Goal: Task Accomplishment & Management: Manage account settings

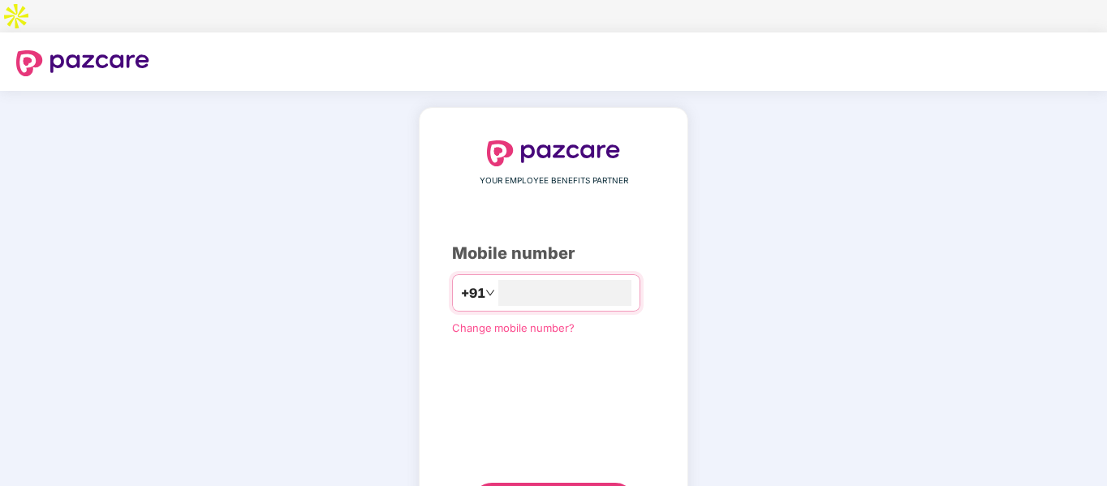
type input "**********"
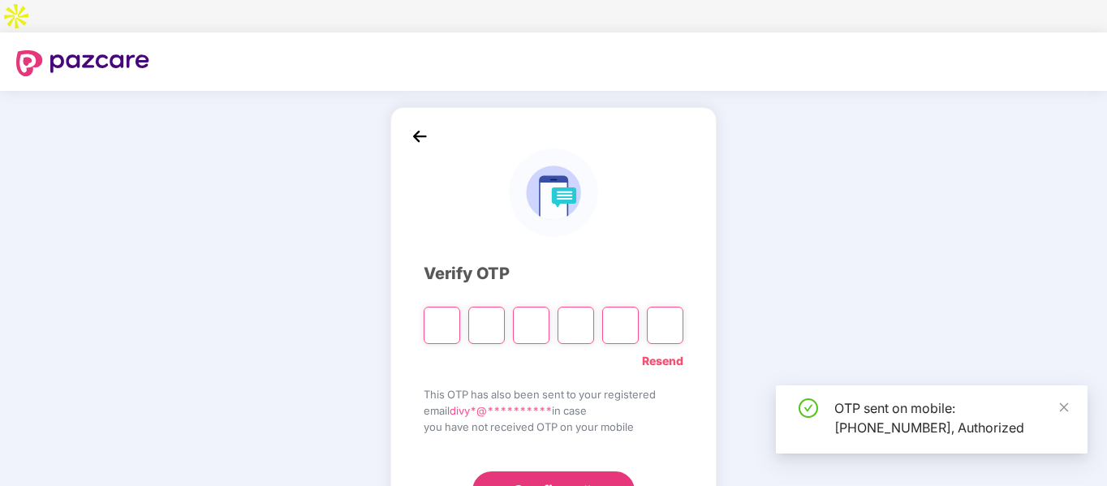
click at [488, 226] on div "**********" at bounding box center [554, 325] width 260 height 370
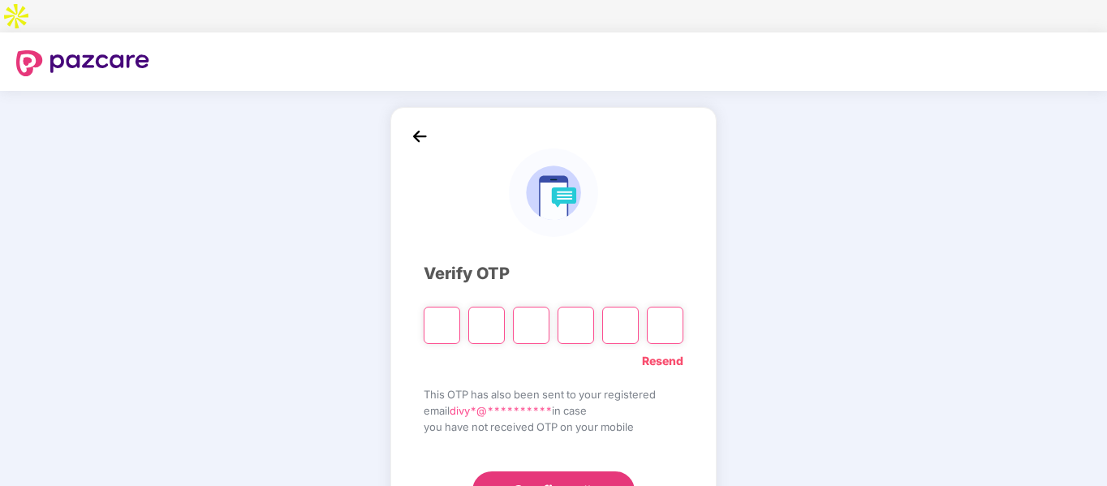
click at [431, 307] on input "Please enter verification code. Digit 1" at bounding box center [442, 325] width 37 height 37
type input "*"
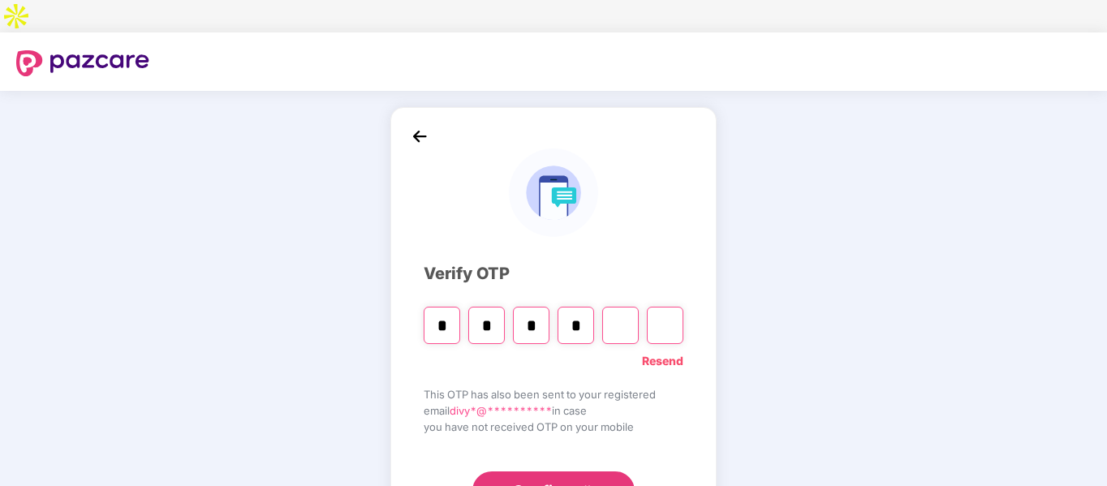
type input "*"
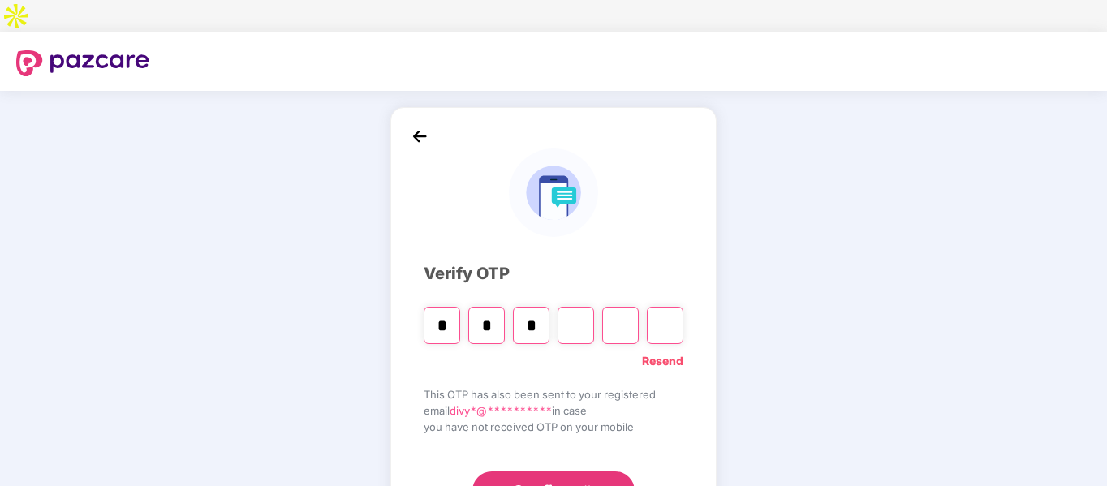
type input "*"
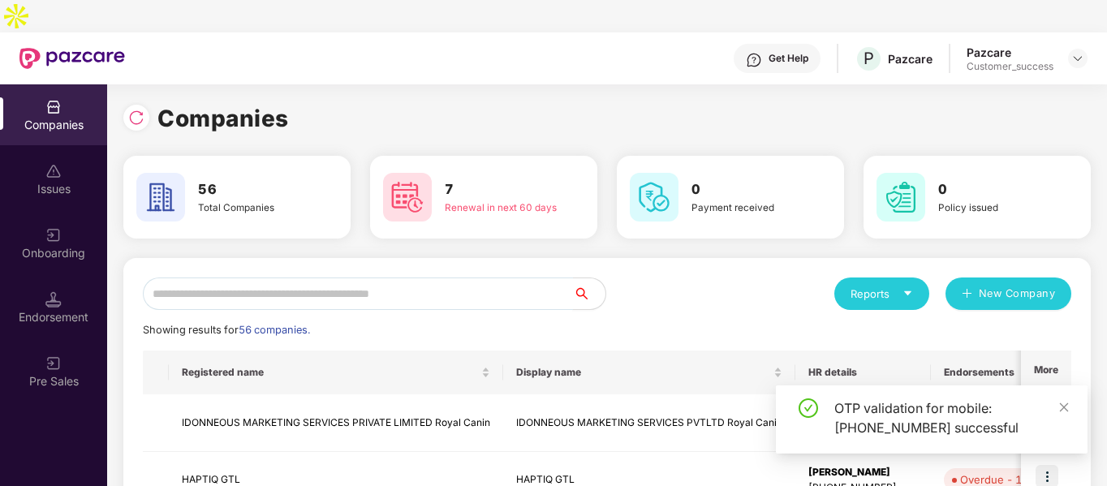
click at [369, 278] on input "text" at bounding box center [358, 294] width 430 height 32
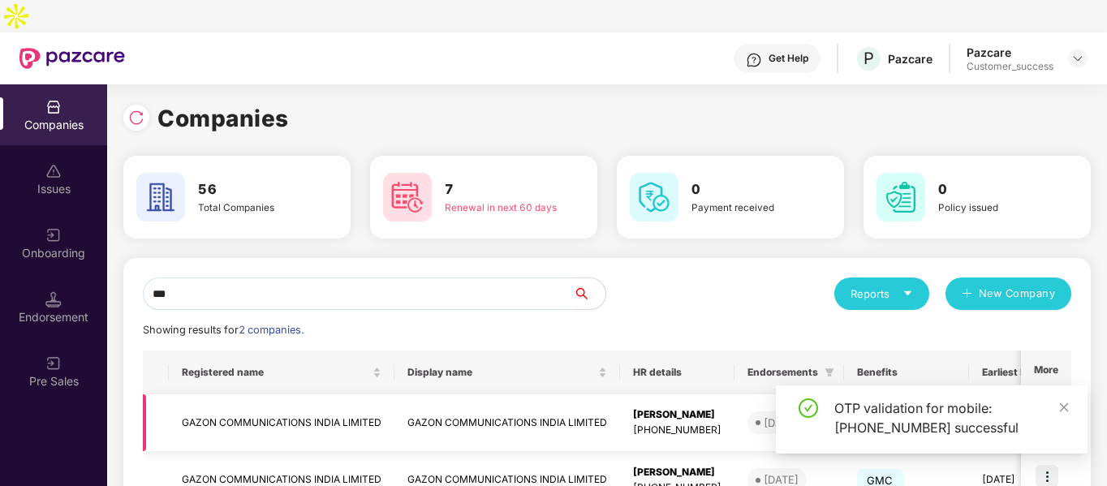
scroll to position [81, 0]
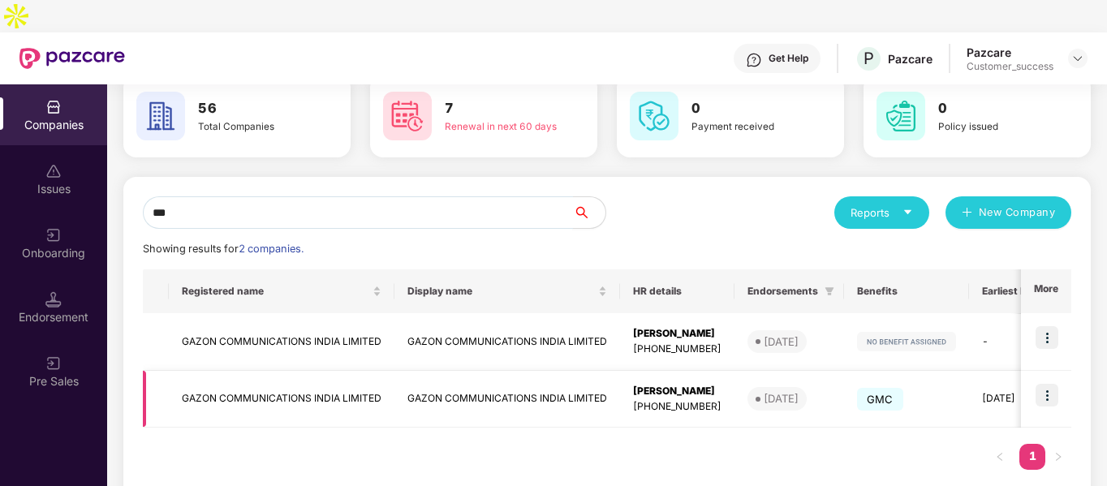
type input "***"
click at [1051, 384] on img at bounding box center [1047, 395] width 23 height 23
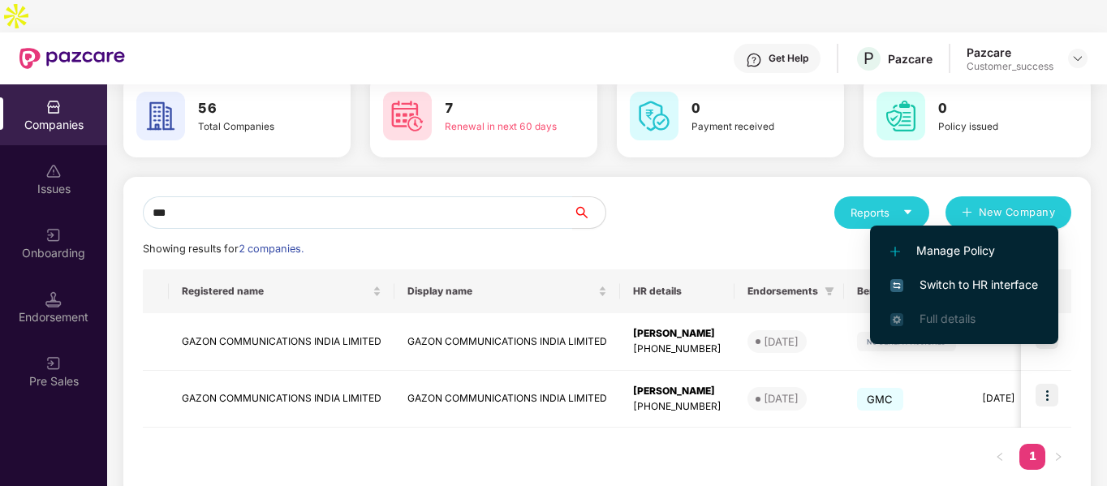
click at [943, 284] on span "Switch to HR interface" at bounding box center [964, 285] width 148 height 18
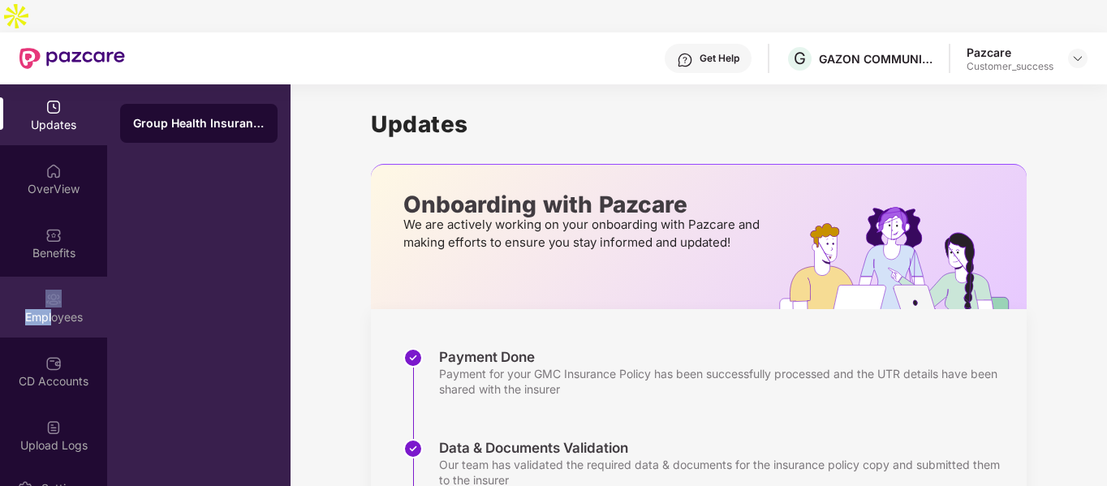
drag, startPoint x: 48, startPoint y: 278, endPoint x: 64, endPoint y: 258, distance: 25.4
click at [64, 277] on div "Employees" at bounding box center [53, 307] width 107 height 61
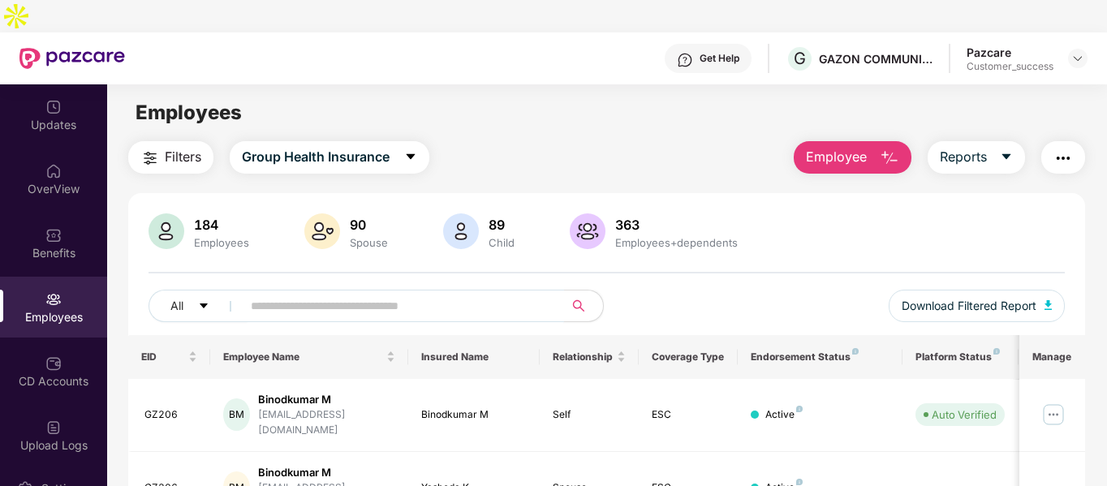
click at [282, 294] on input "text" at bounding box center [396, 306] width 291 height 24
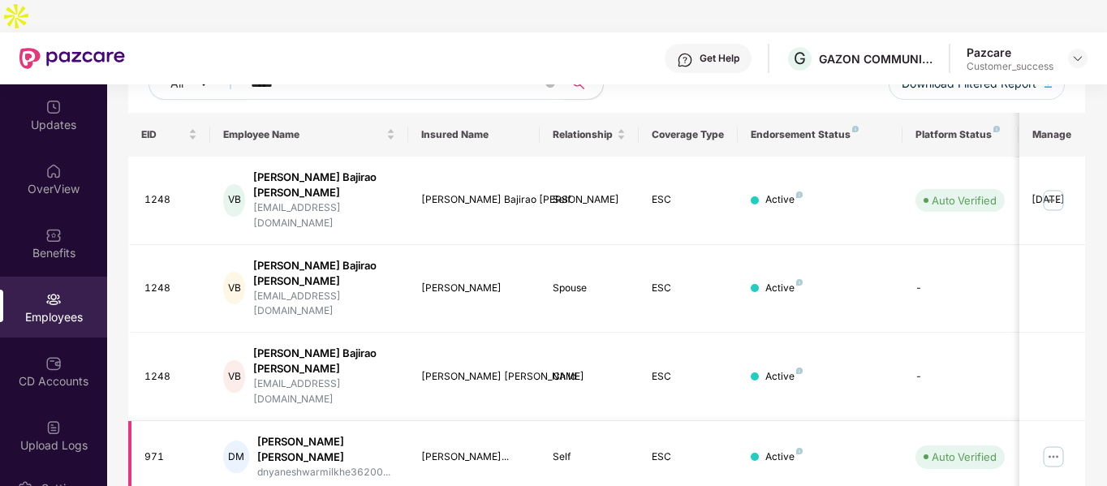
scroll to position [223, 0]
type input "*****"
click at [1053, 187] on img at bounding box center [1054, 200] width 26 height 26
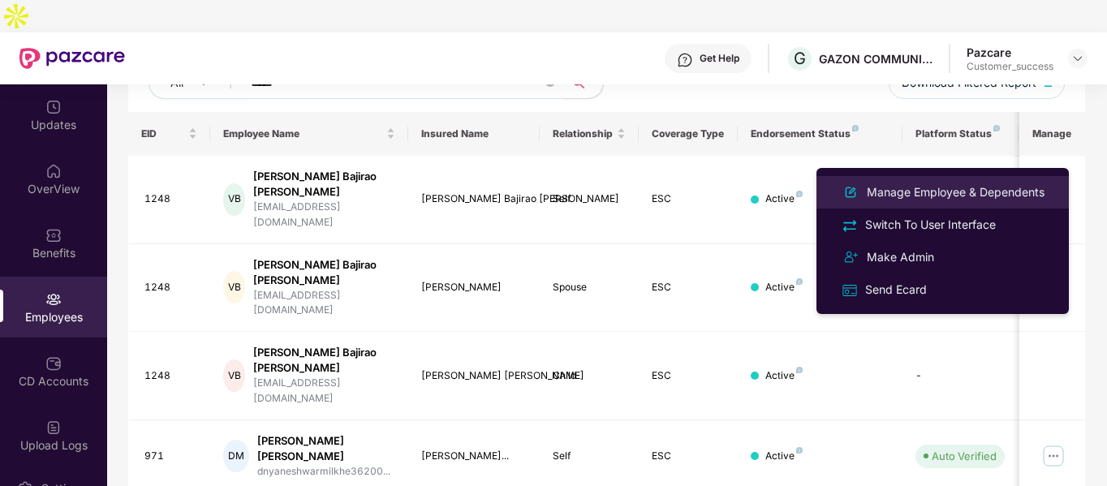
click at [950, 185] on div "Manage Employee & Dependents" at bounding box center [956, 192] width 184 height 18
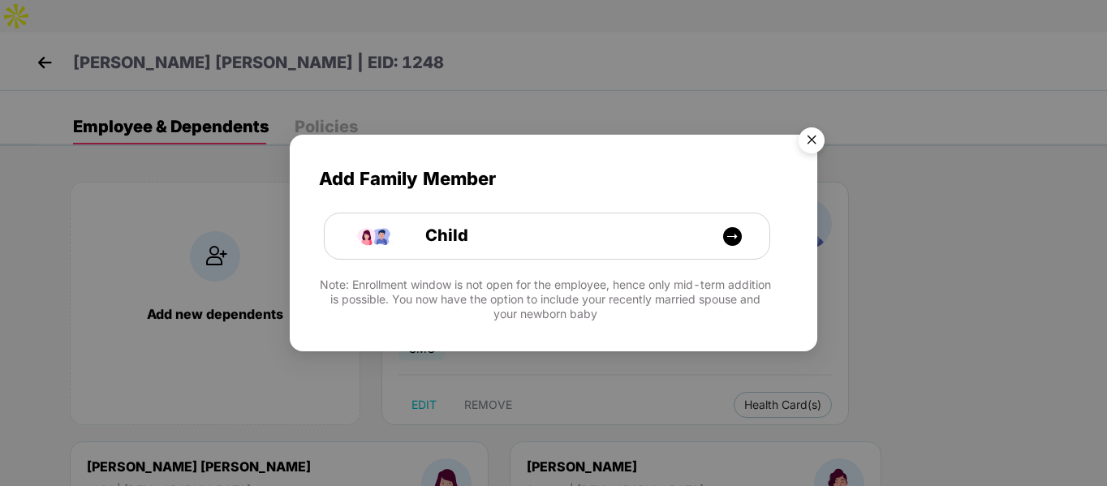
click at [800, 133] on img "Close" at bounding box center [811, 142] width 45 height 45
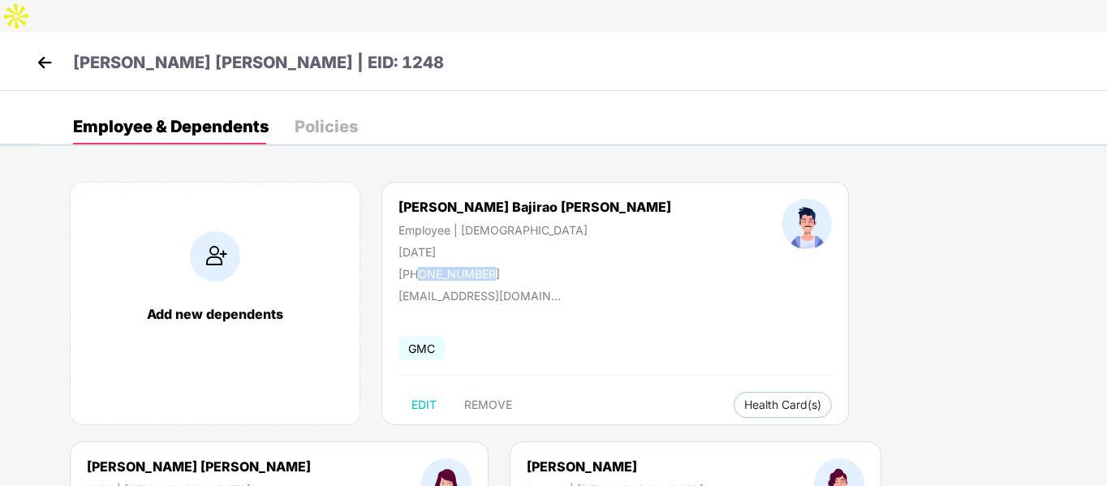
drag, startPoint x: 417, startPoint y: 243, endPoint x: 523, endPoint y: 236, distance: 105.7
click at [523, 236] on div "[PERSON_NAME] Bajirao [PERSON_NAME] Employee | [DEMOGRAPHIC_DATA] [DATE] [PHONE…" at bounding box center [534, 240] width 383 height 82
copy div "9999988895"
click at [52, 50] on img at bounding box center [44, 62] width 24 height 24
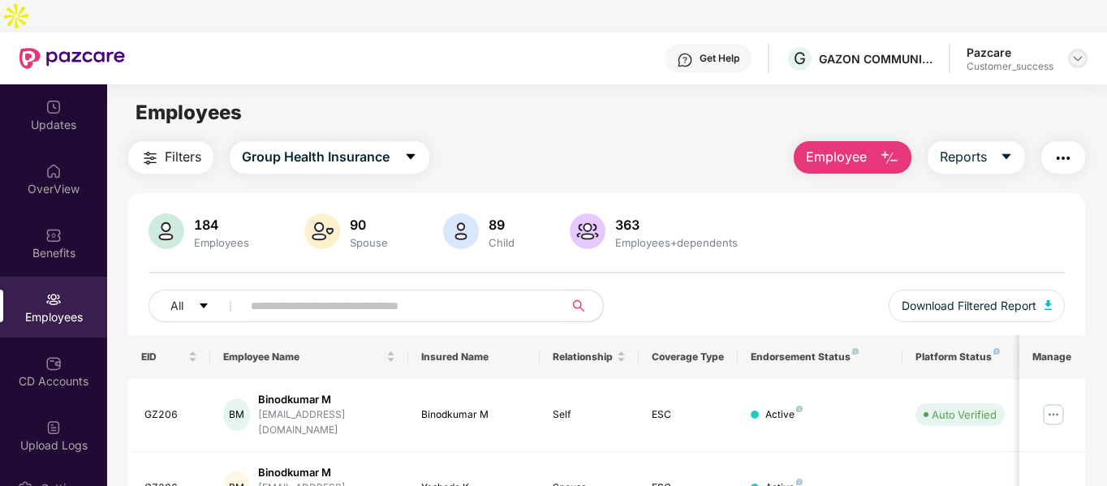
click at [1083, 52] on img at bounding box center [1077, 58] width 13 height 13
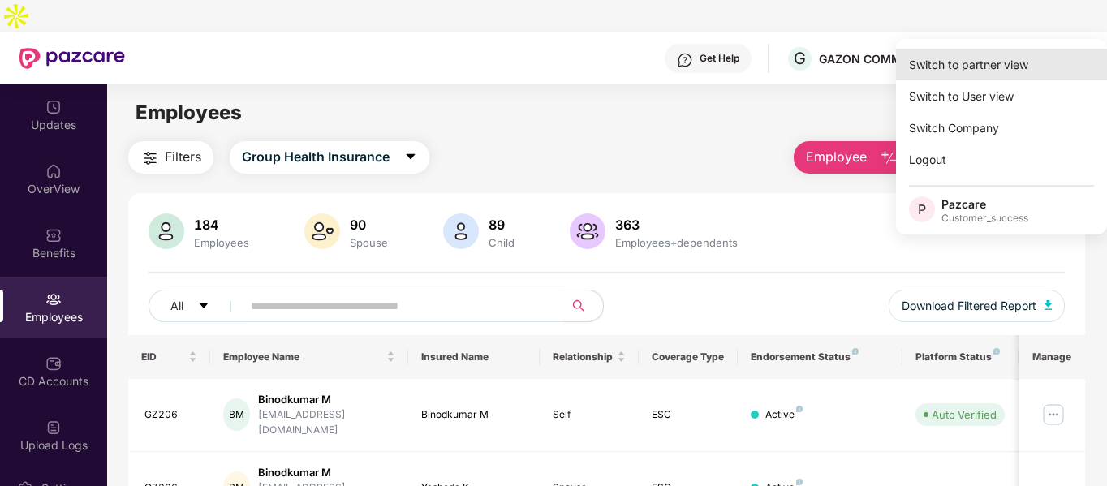
click at [1018, 58] on div "Switch to partner view" at bounding box center [1001, 65] width 211 height 32
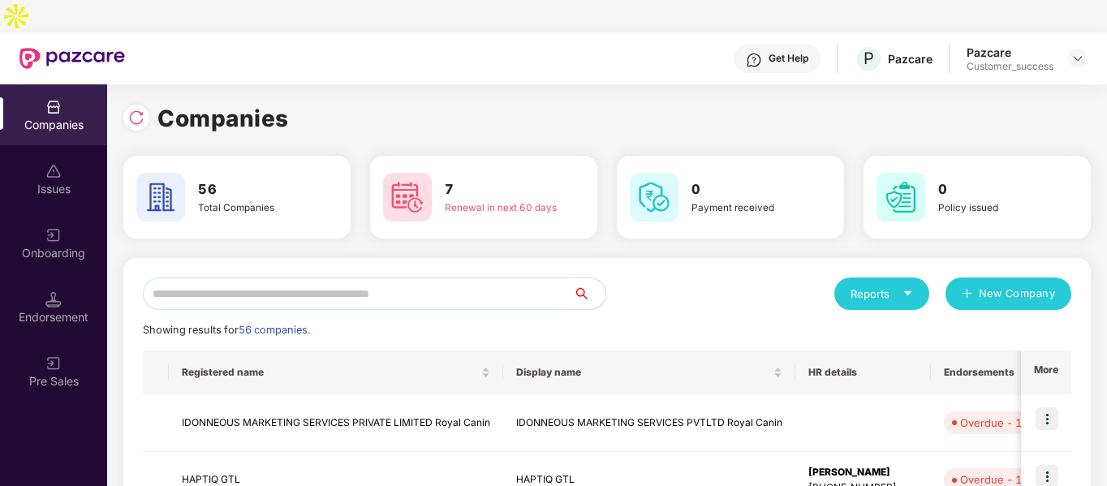
click at [380, 278] on input "text" at bounding box center [358, 294] width 430 height 32
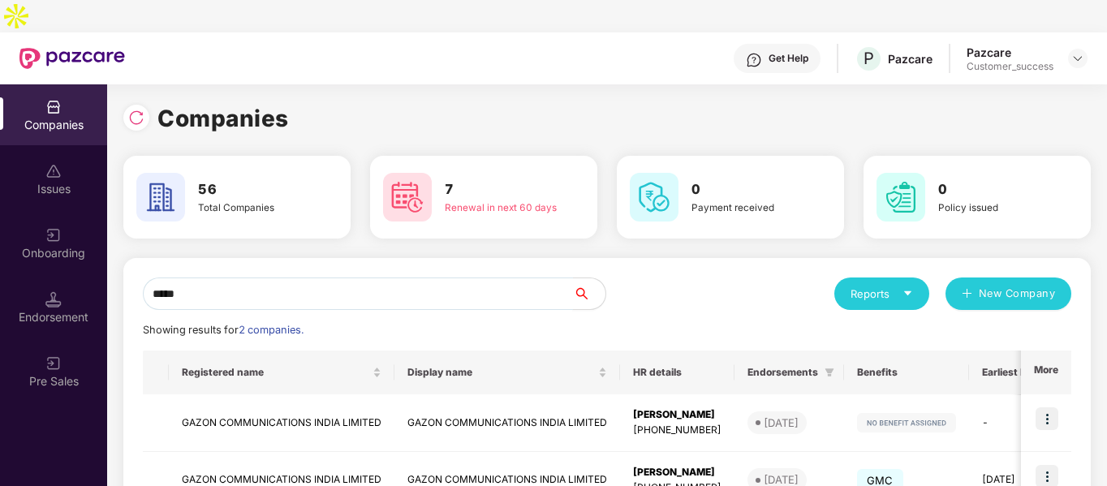
scroll to position [81, 0]
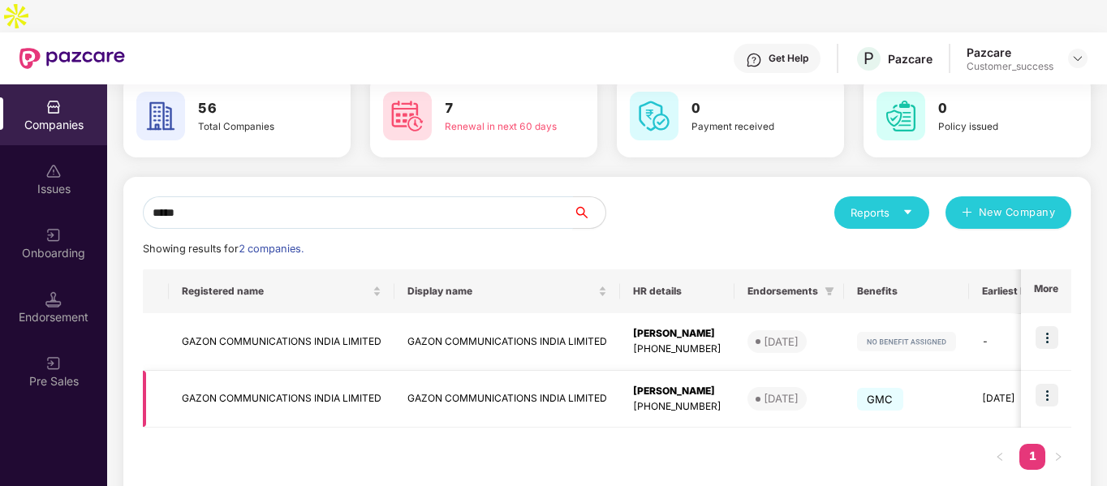
type input "*****"
click at [224, 371] on td "GAZON COMMUNICATIONS INDIA LIMITED" at bounding box center [282, 400] width 226 height 58
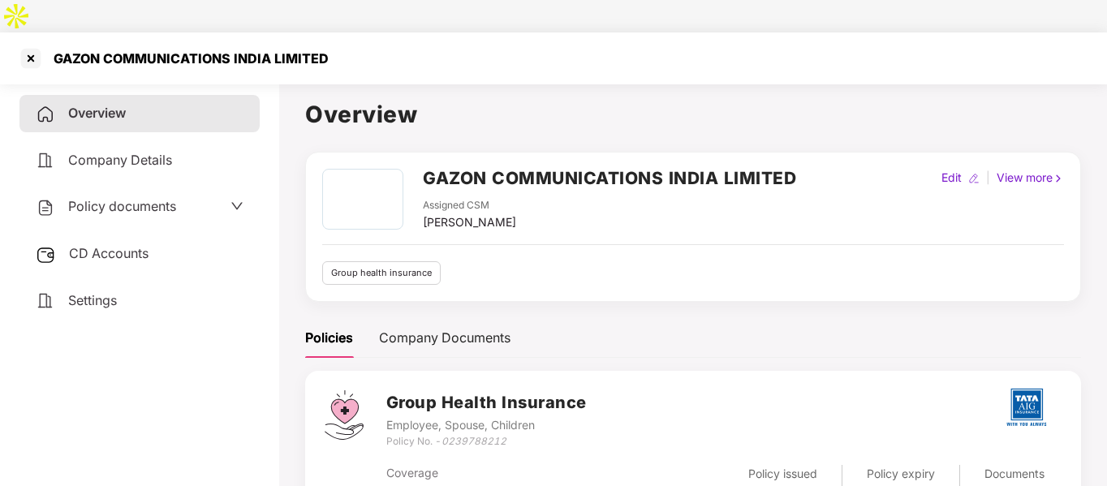
click at [108, 196] on div "Policy documents" at bounding box center [106, 206] width 140 height 21
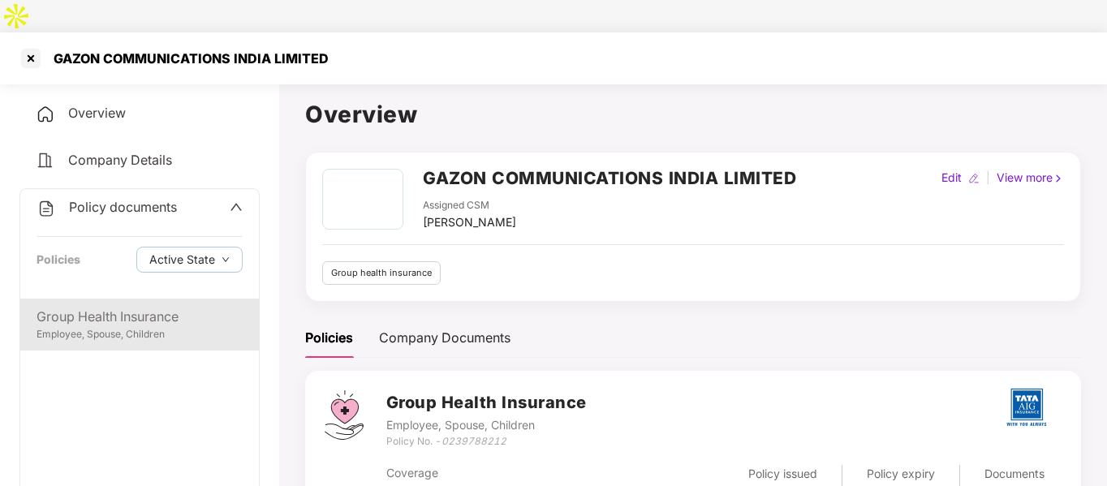
click at [99, 299] on div "Group Health Insurance Employee, Spouse, Children" at bounding box center [139, 325] width 239 height 52
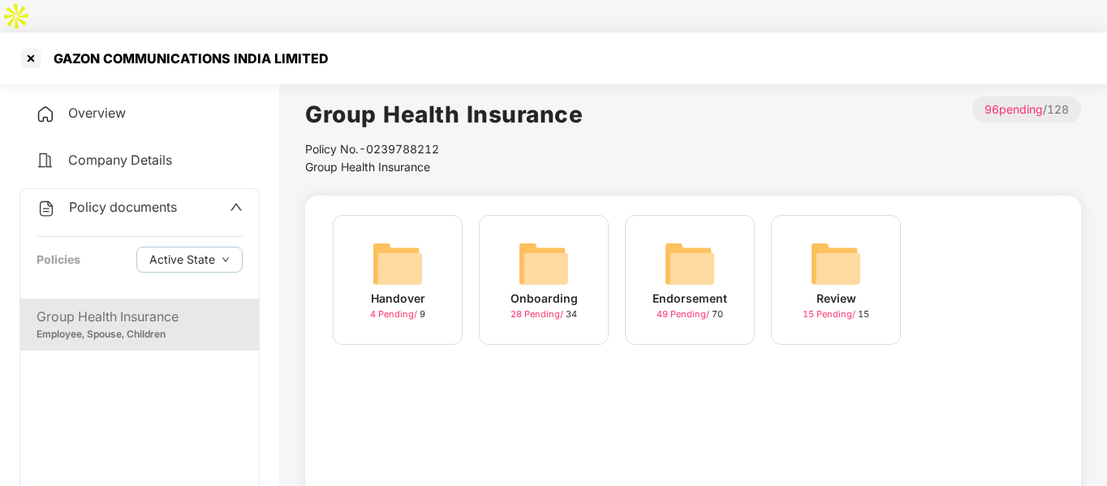
click at [702, 238] on img at bounding box center [690, 264] width 52 height 52
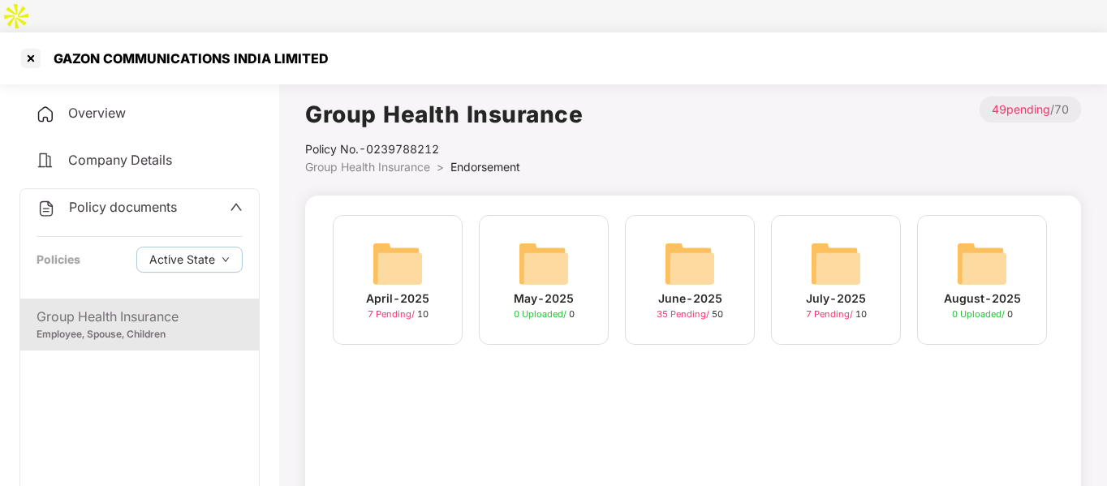
click at [836, 238] on img at bounding box center [836, 264] width 52 height 52
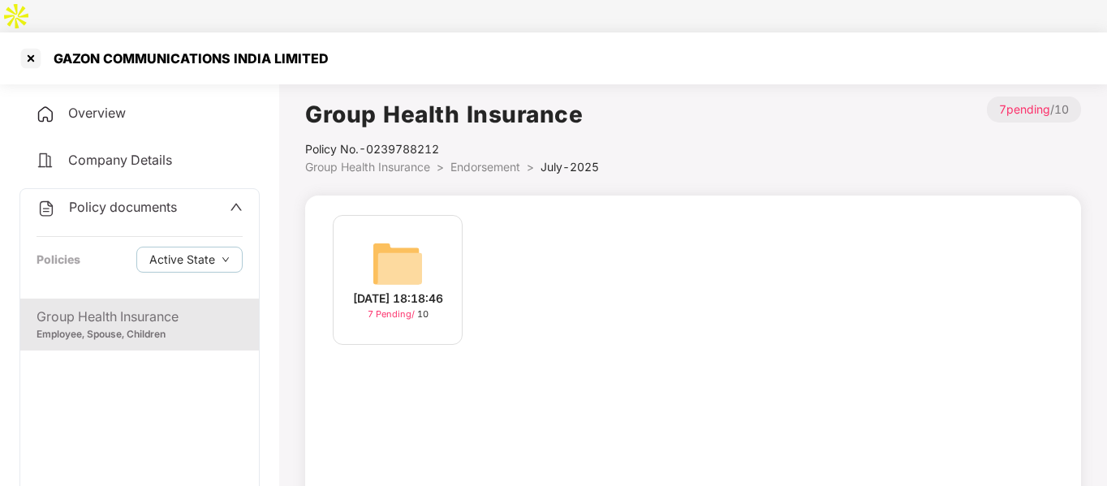
click at [377, 244] on img at bounding box center [398, 264] width 52 height 52
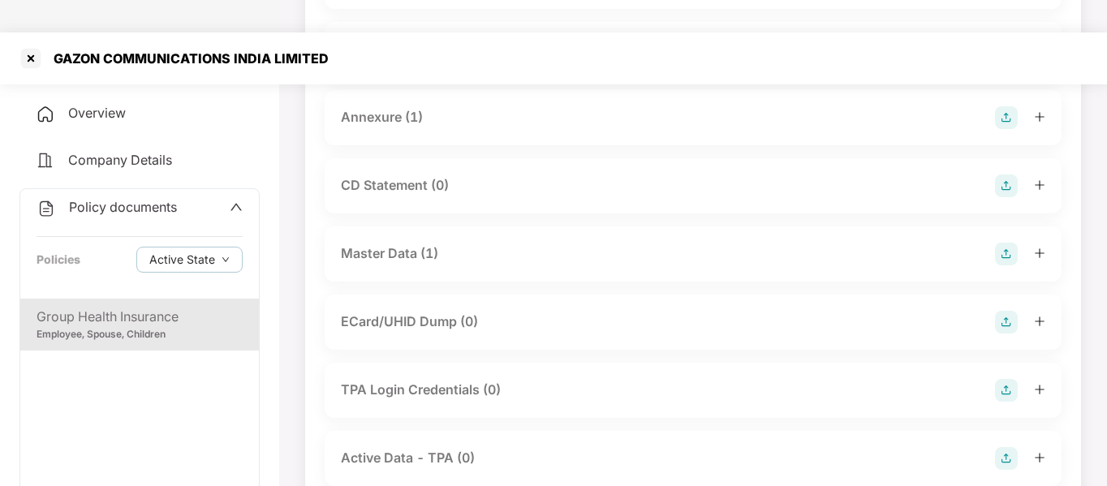
scroll to position [323, 0]
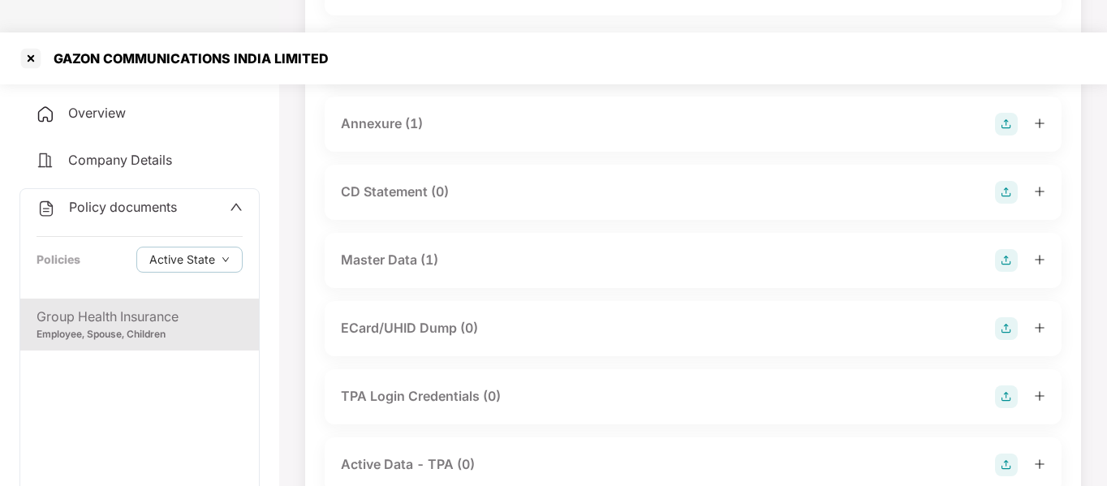
click at [416, 250] on div "Master Data (1)" at bounding box center [389, 260] width 97 height 20
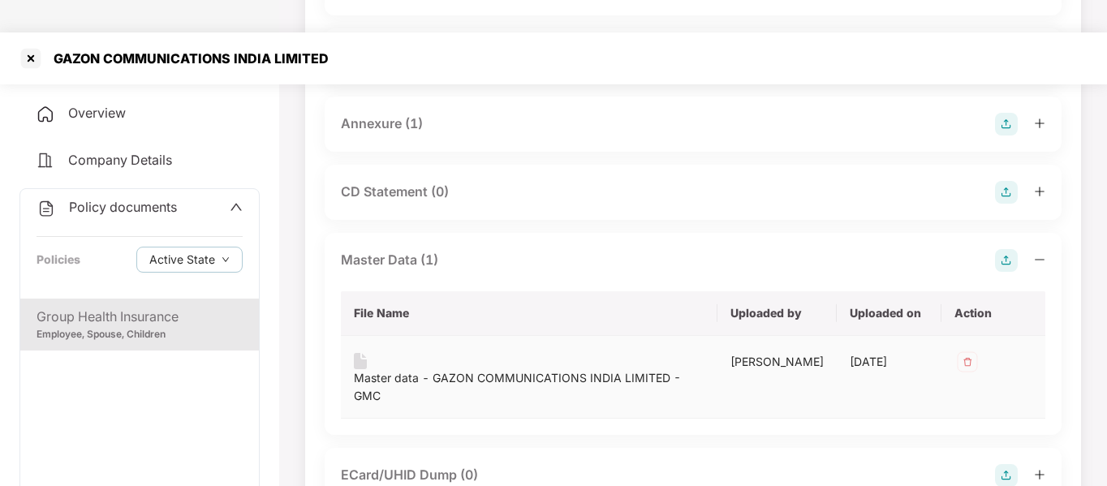
click at [387, 369] on div "Master data - GAZON COMMUNICATIONS INDIA LIMITED - GMC" at bounding box center [529, 387] width 351 height 36
click at [33, 45] on div at bounding box center [31, 58] width 26 height 26
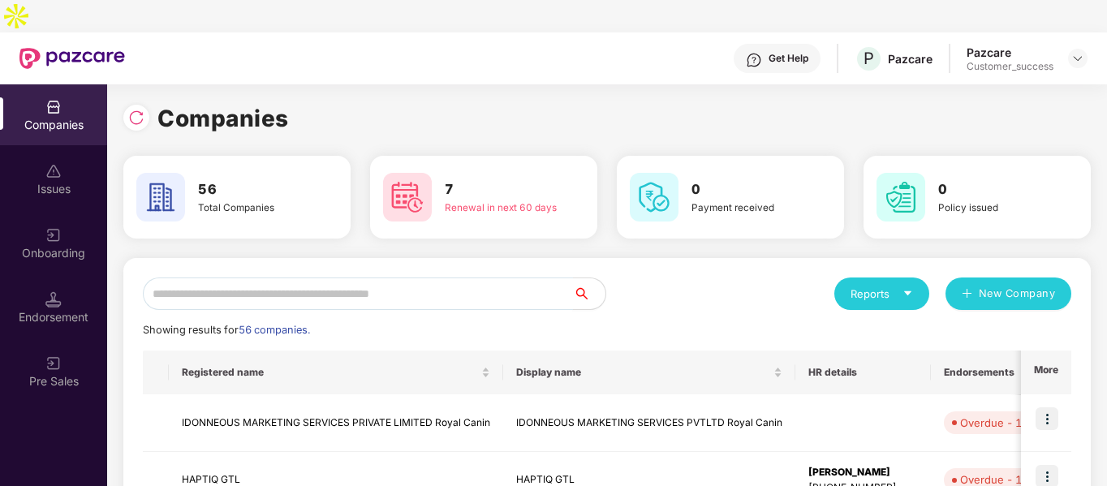
click at [262, 278] on input "text" at bounding box center [358, 294] width 430 height 32
type input "*"
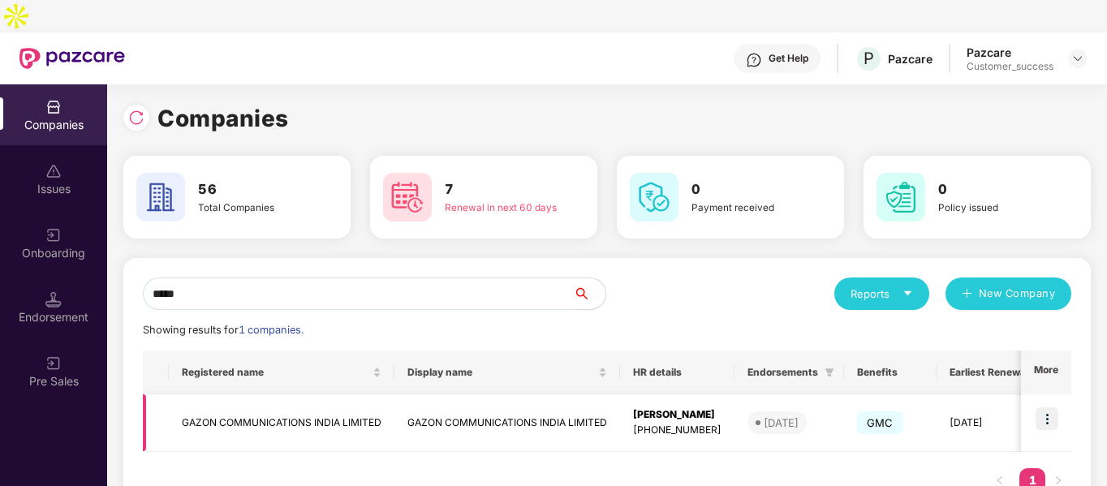
type input "*****"
click at [1058, 407] on img at bounding box center [1047, 418] width 23 height 23
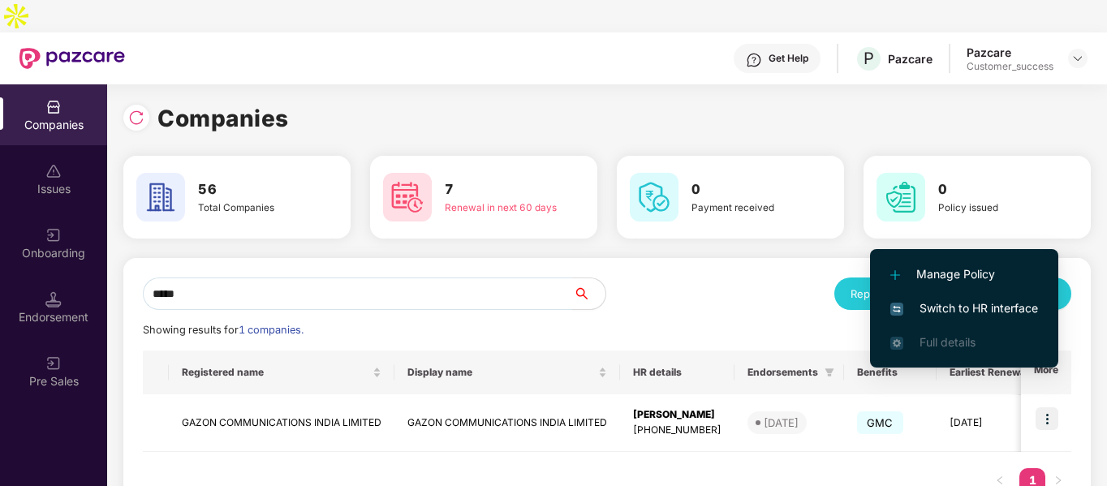
click at [945, 307] on span "Switch to HR interface" at bounding box center [964, 308] width 148 height 18
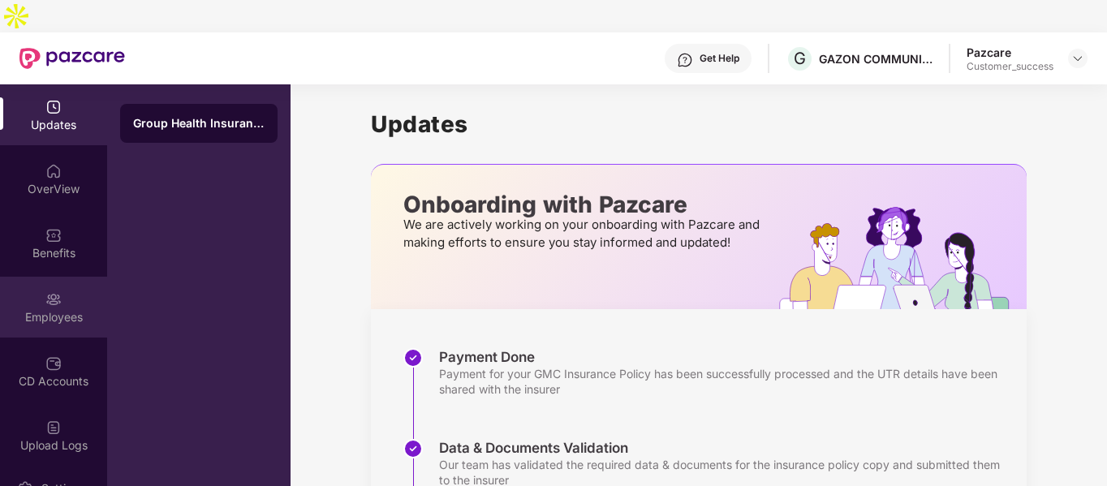
click at [45, 291] on img at bounding box center [53, 299] width 16 height 16
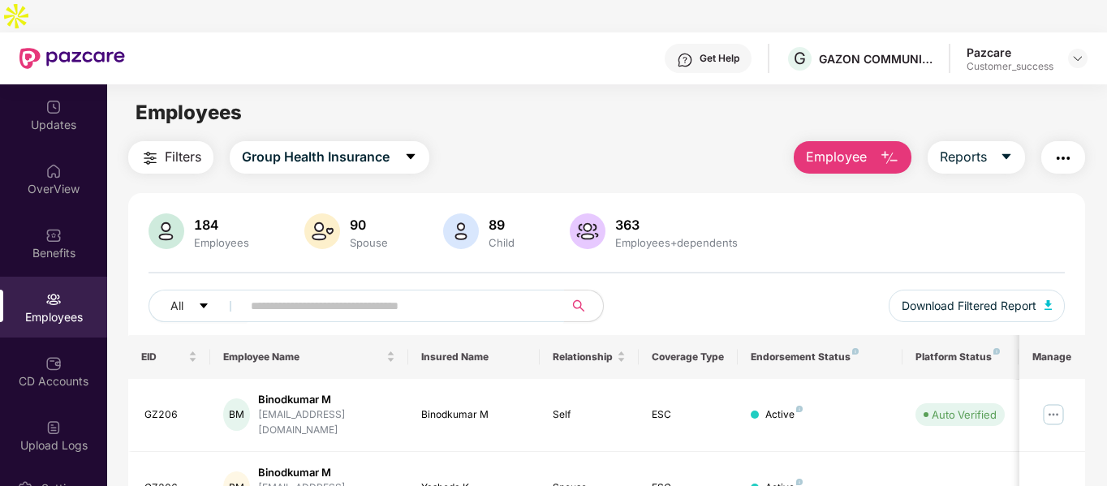
click at [385, 294] on input "text" at bounding box center [396, 306] width 291 height 24
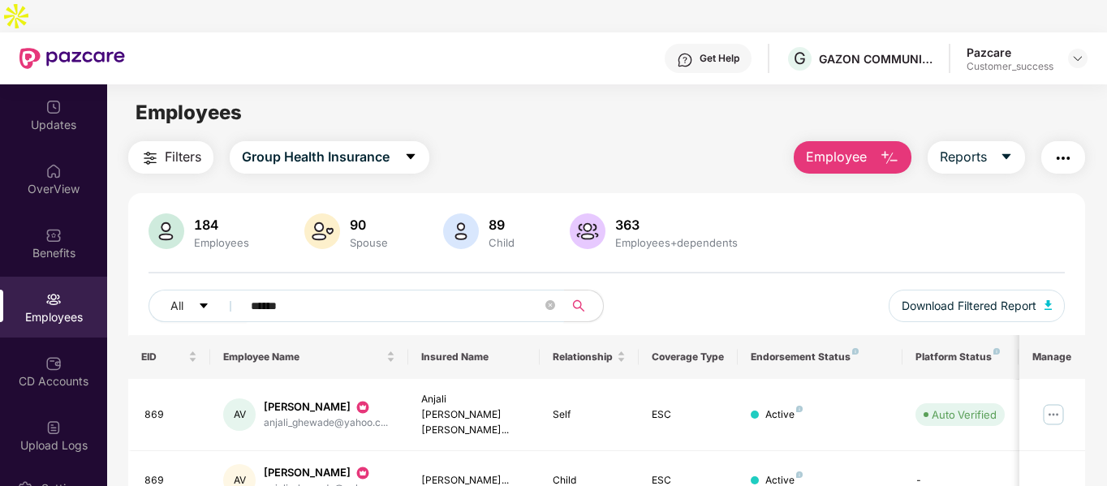
scroll to position [52, 0]
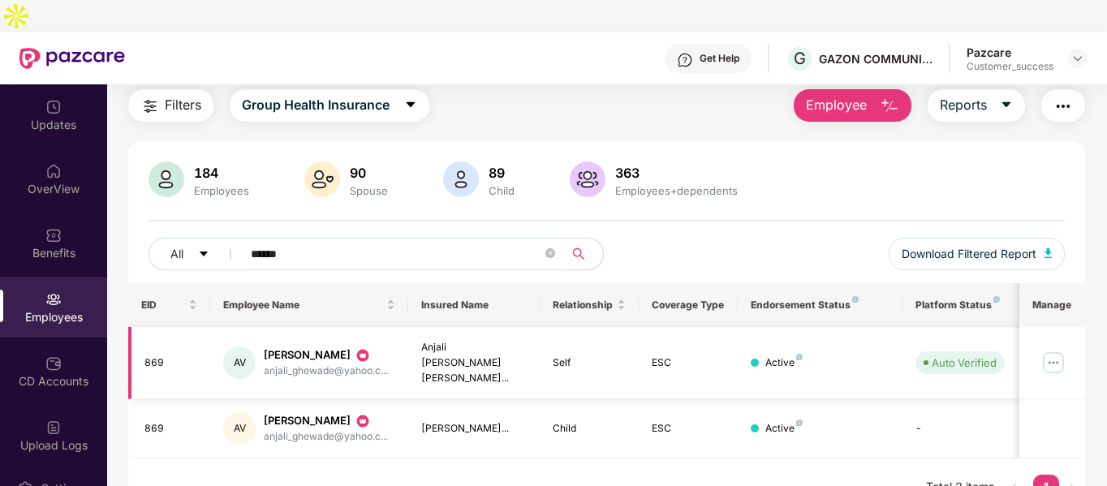
type input "******"
click at [1049, 350] on img at bounding box center [1054, 363] width 26 height 26
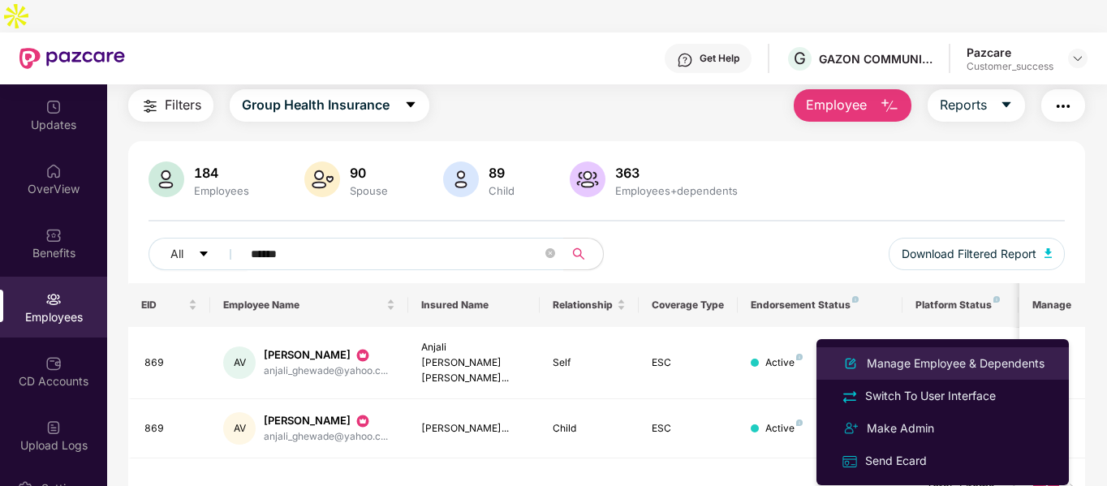
click at [867, 370] on div "Manage Employee & Dependents" at bounding box center [956, 364] width 184 height 18
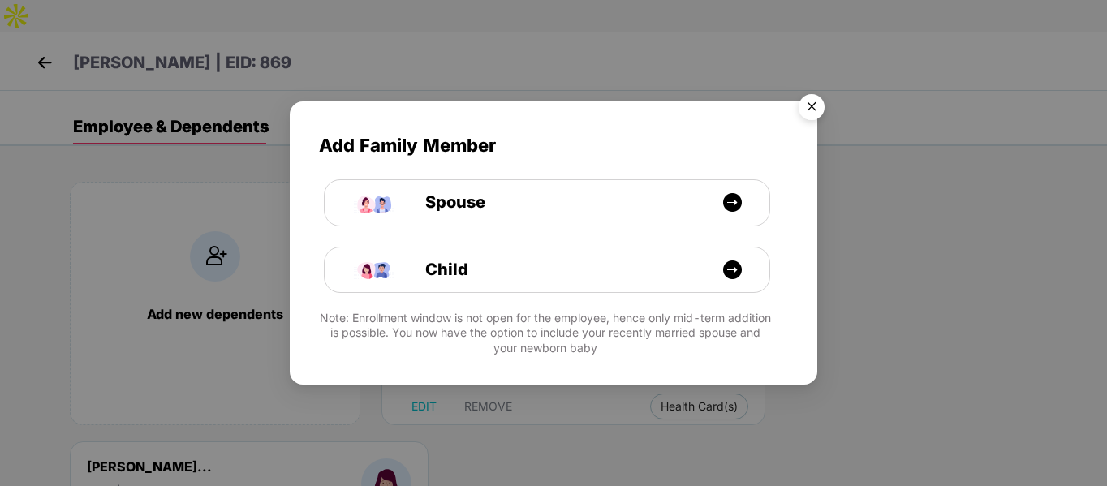
click at [813, 114] on img "Close" at bounding box center [811, 109] width 45 height 45
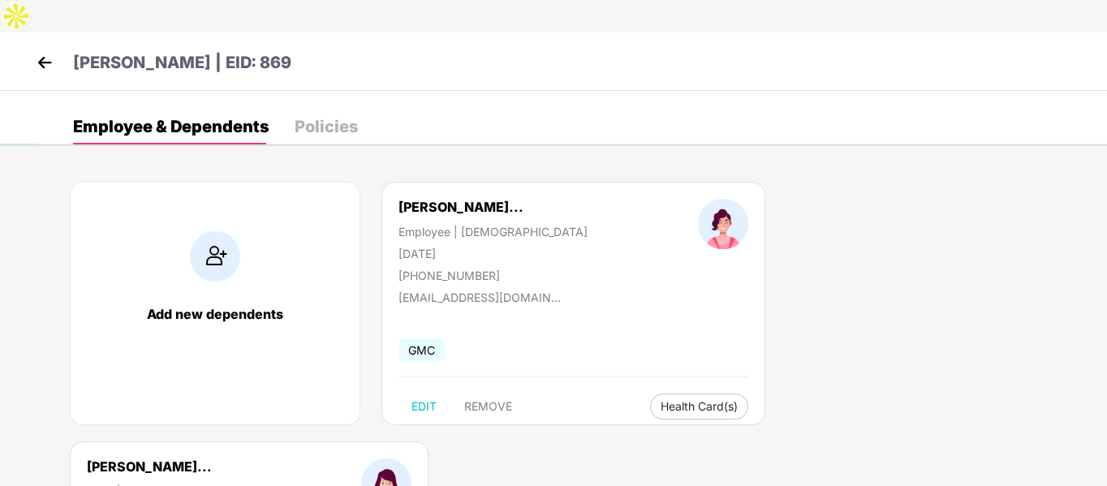
click at [49, 50] on img at bounding box center [44, 62] width 24 height 24
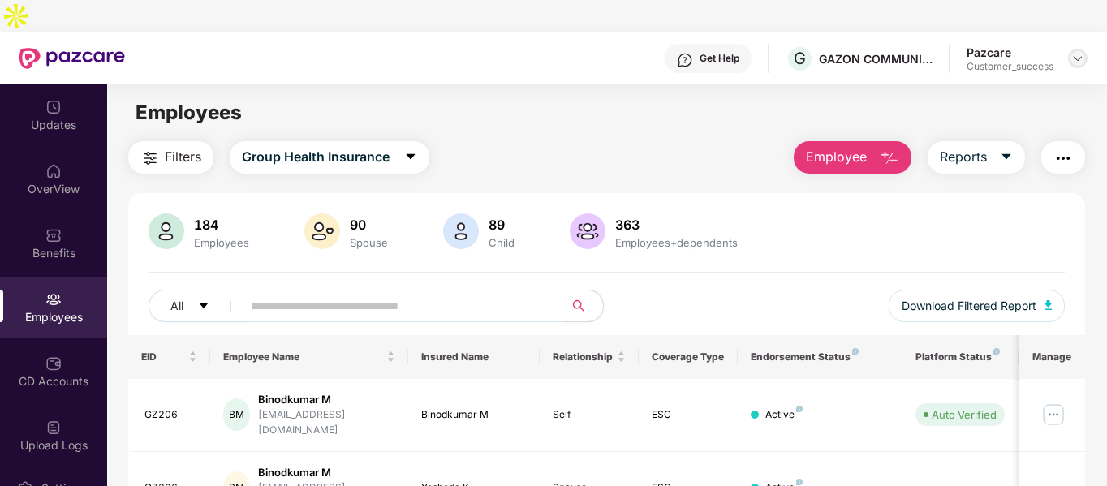
click at [1077, 52] on img at bounding box center [1077, 58] width 13 height 13
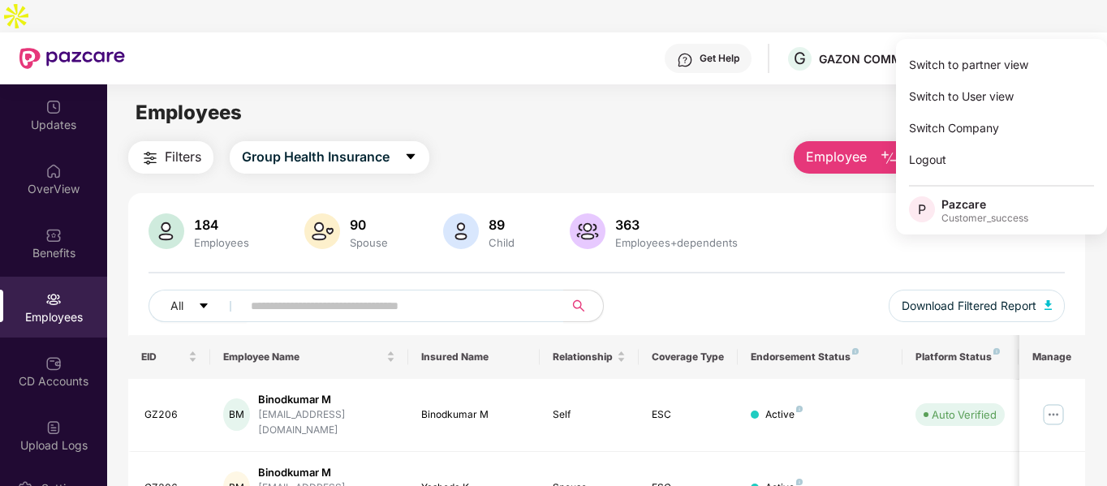
click at [738, 141] on div "Filters Group Health Insurance Employee Reports" at bounding box center [607, 157] width 958 height 32
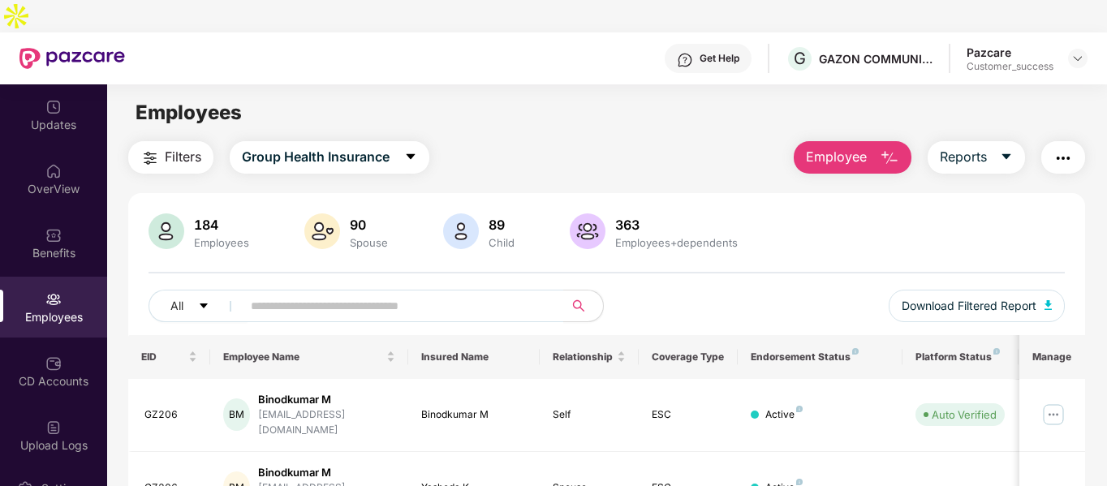
click at [738, 141] on div "Filters Group Health Insurance Employee Reports" at bounding box center [607, 157] width 958 height 32
click at [472, 294] on input "text" at bounding box center [396, 306] width 291 height 24
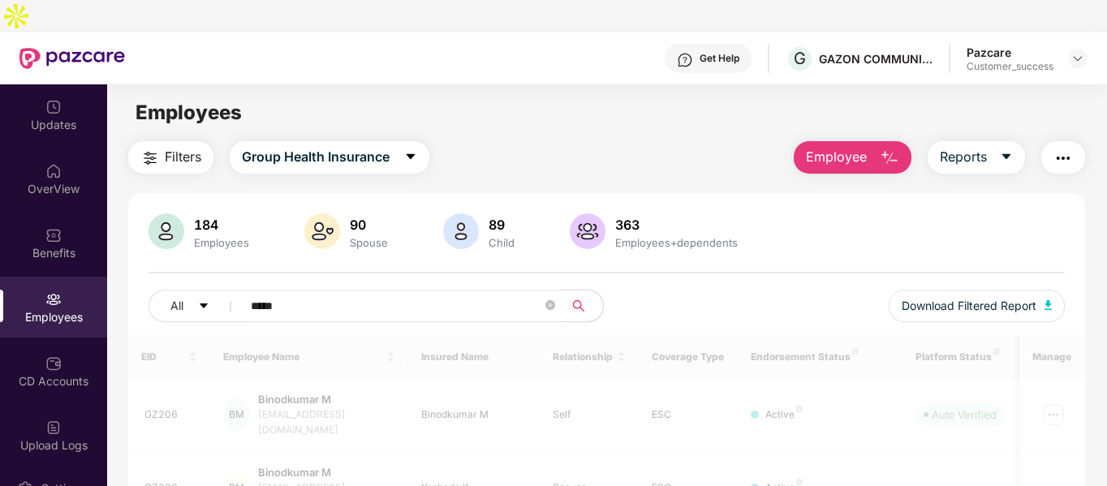
scroll to position [52, 0]
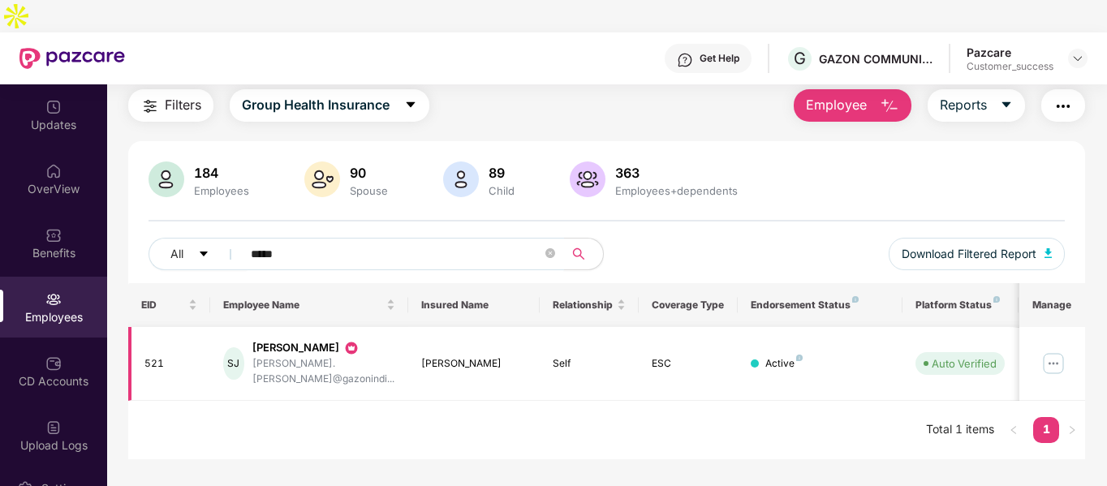
type input "*****"
click at [1055, 351] on img at bounding box center [1054, 364] width 26 height 26
click at [805, 162] on div "184 Employees 90 Spouse 89 Child 363 Employees+dependents" at bounding box center [607, 181] width 917 height 39
click at [1045, 351] on img at bounding box center [1054, 364] width 26 height 26
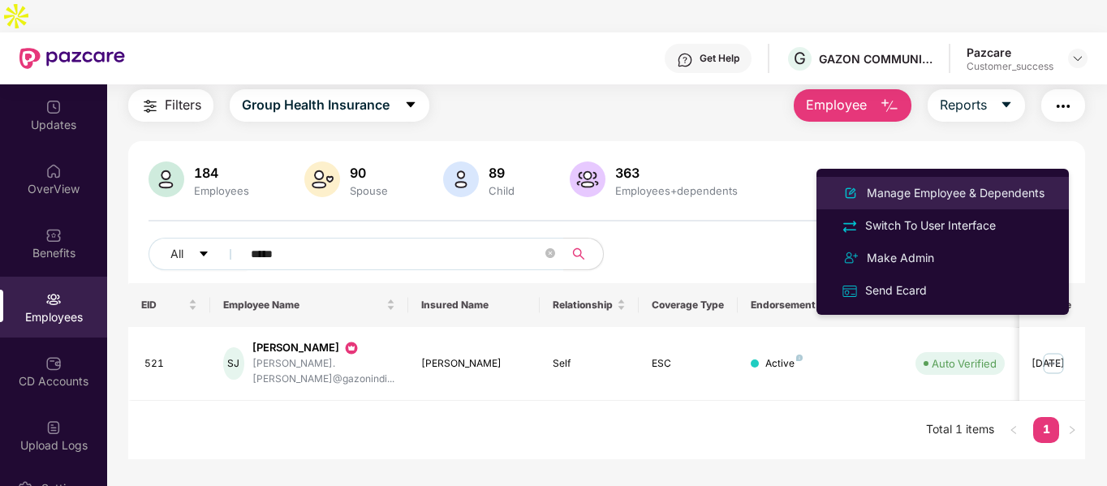
click at [877, 196] on div "Manage Employee & Dependents" at bounding box center [956, 193] width 184 height 18
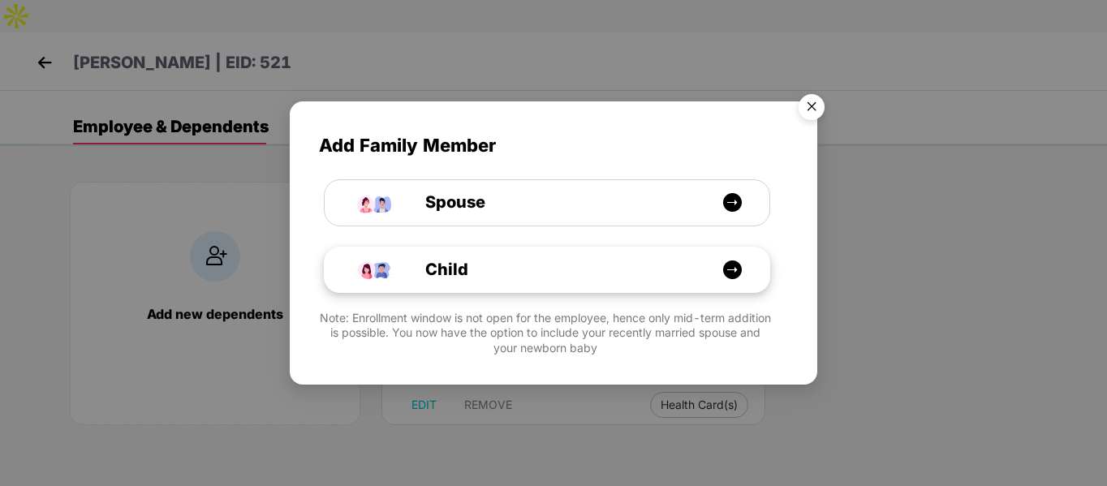
click at [446, 286] on div "Child" at bounding box center [547, 270] width 445 height 45
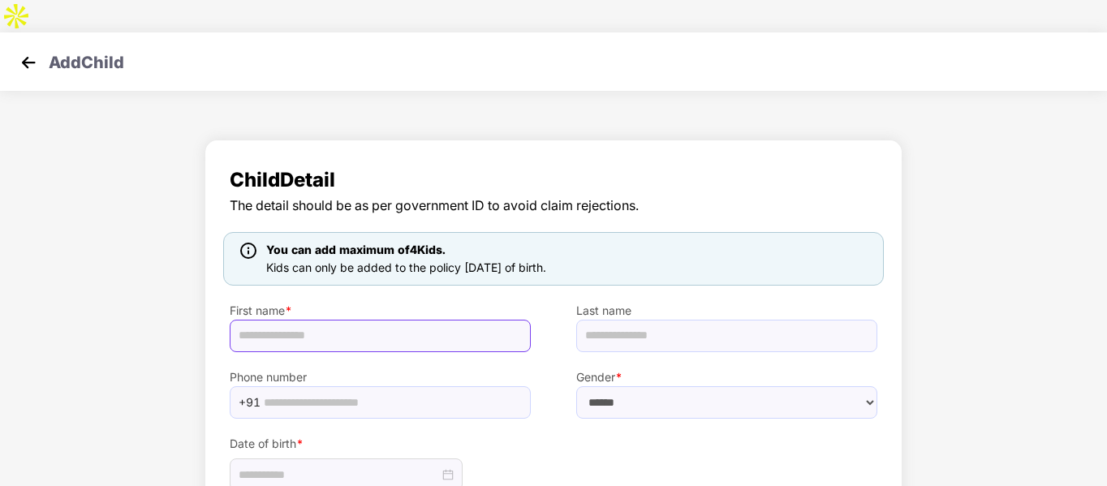
click at [380, 320] on input "text" at bounding box center [380, 336] width 301 height 32
type input "**********"
click at [382, 390] on input "text" at bounding box center [392, 402] width 257 height 24
click at [618, 386] on select "****** **** ******" at bounding box center [726, 402] width 301 height 32
select select "******"
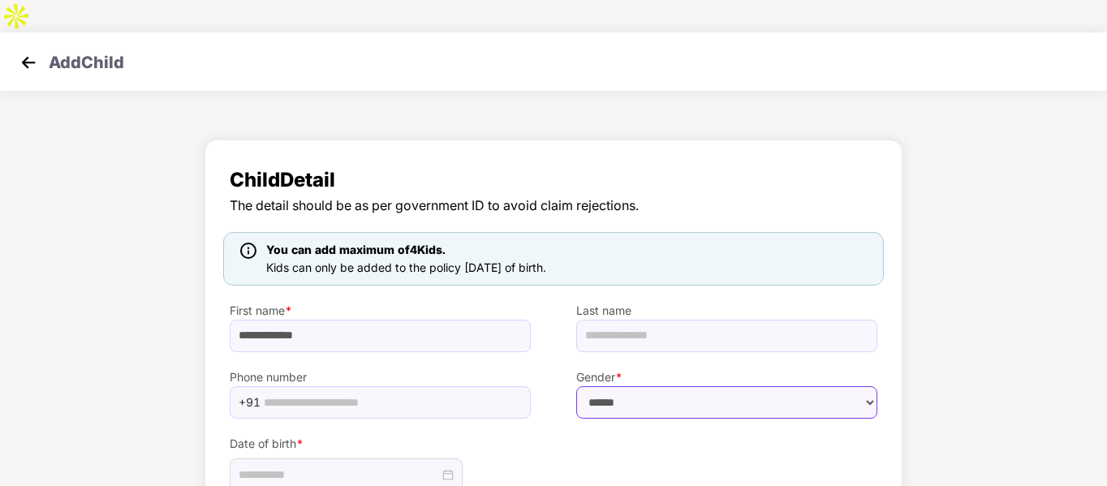
click at [576, 386] on select "****** **** ******" at bounding box center [726, 402] width 301 height 32
click at [343, 466] on input at bounding box center [339, 475] width 200 height 18
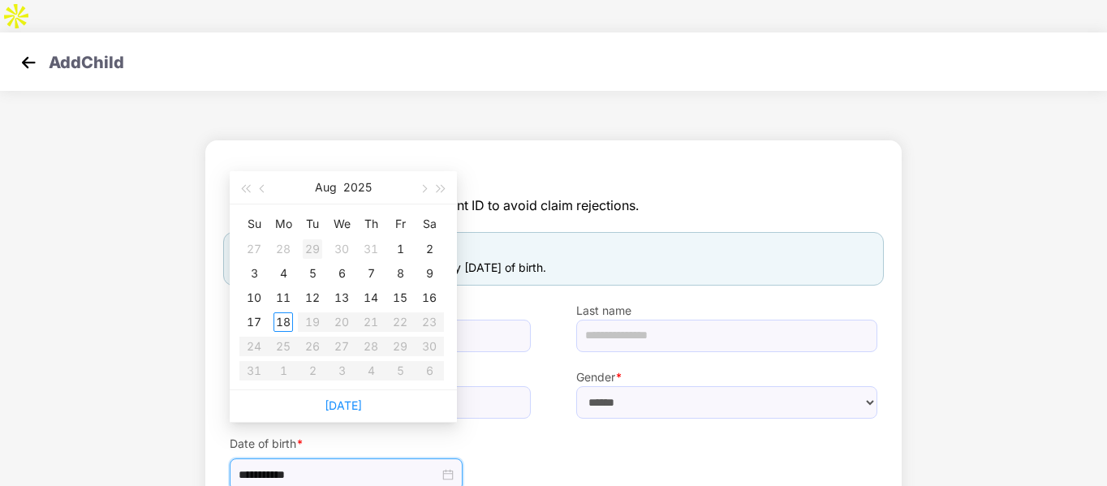
type input "**********"
click at [259, 192] on button "button" at bounding box center [263, 187] width 18 height 32
type input "**********"
click at [256, 344] on div "27" at bounding box center [253, 346] width 19 height 19
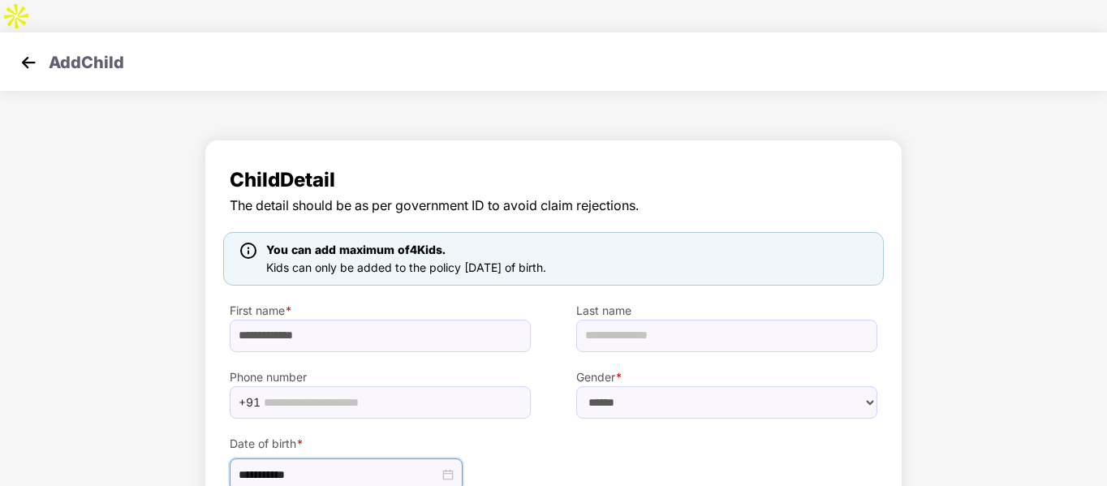
scroll to position [100, 0]
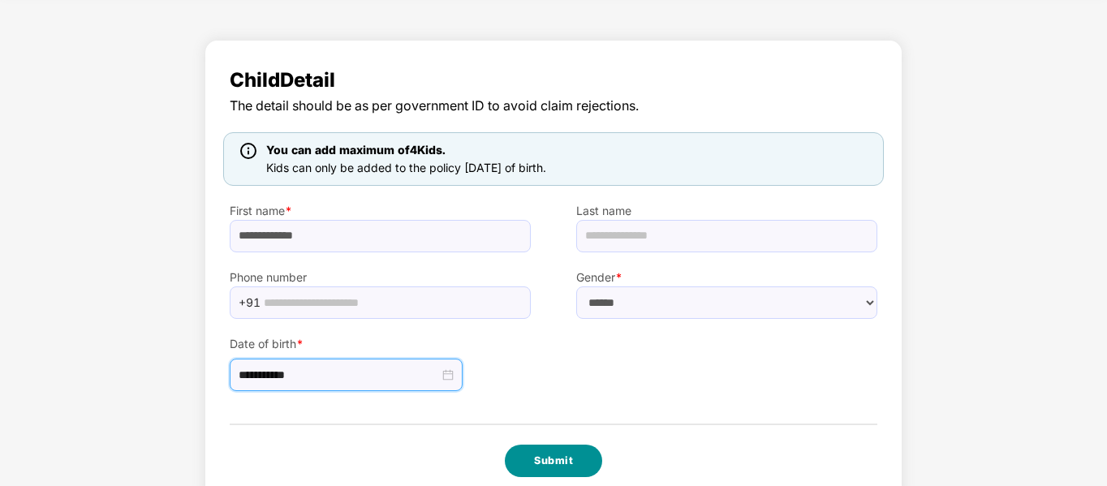
click at [549, 445] on button "Submit" at bounding box center [553, 461] width 97 height 32
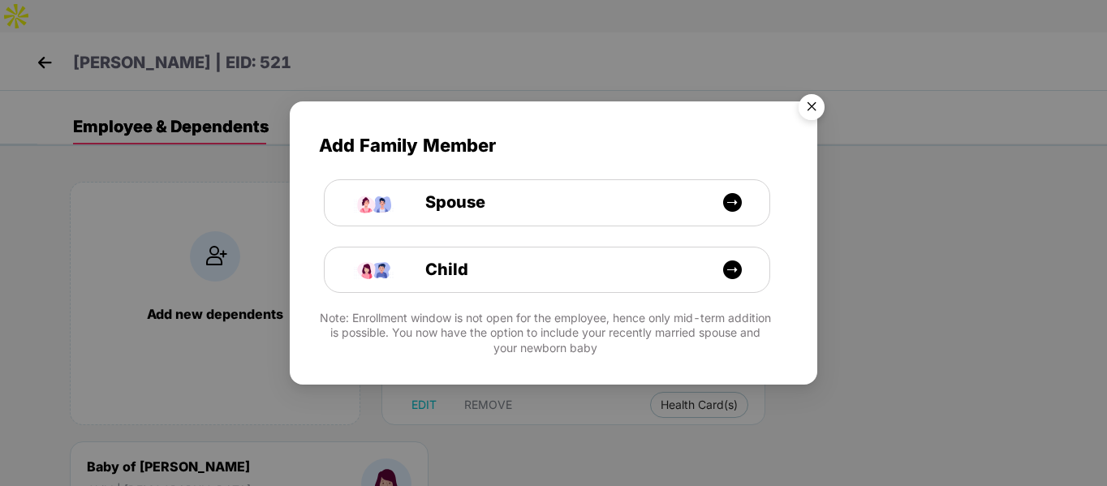
click at [810, 101] on img "Close" at bounding box center [811, 109] width 45 height 45
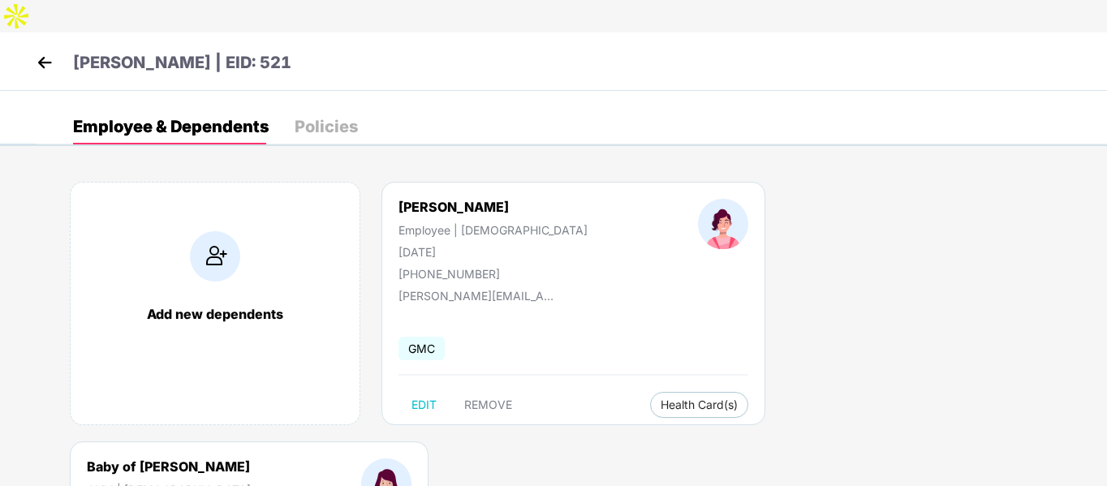
click at [46, 50] on img at bounding box center [44, 62] width 24 height 24
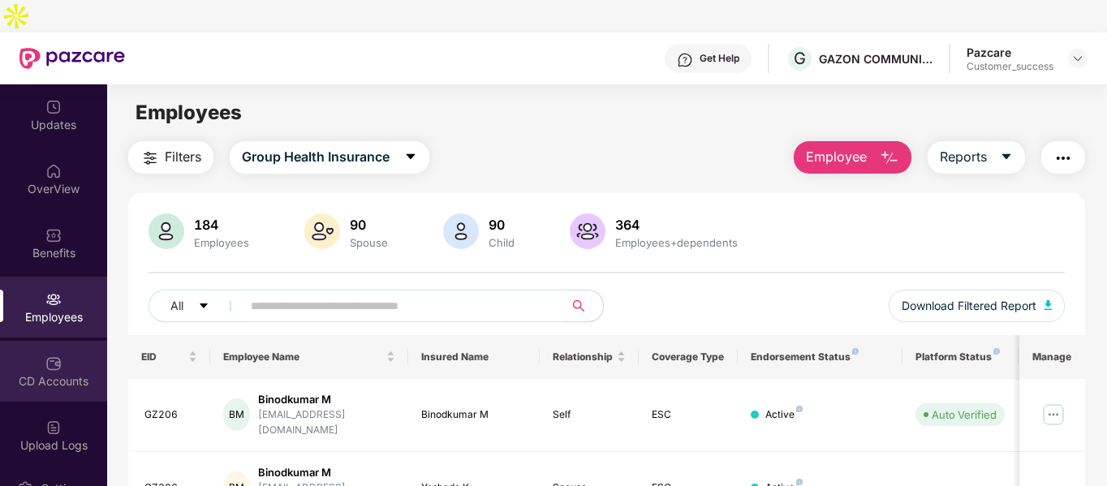
click at [62, 373] on div "CD Accounts" at bounding box center [53, 381] width 107 height 16
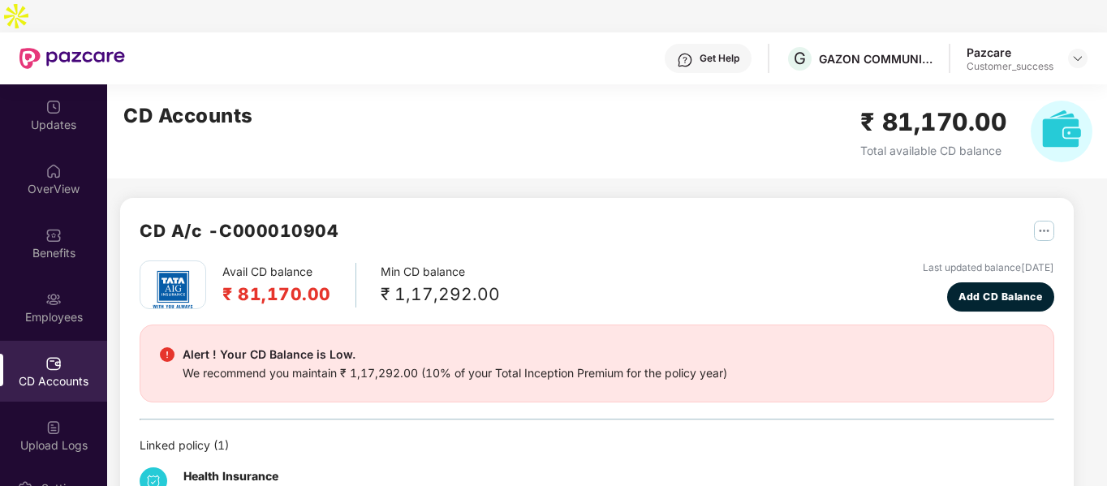
scroll to position [41, 0]
